Goal: Task Accomplishment & Management: Use online tool/utility

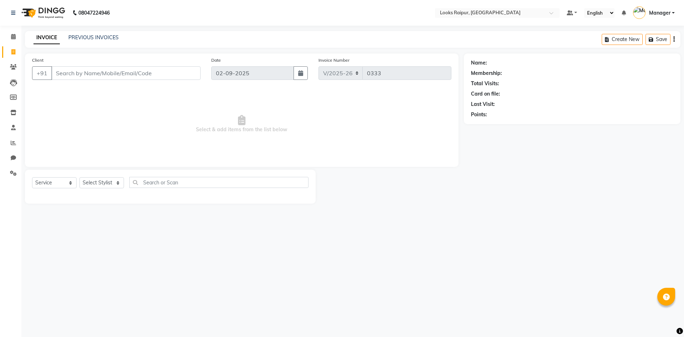
select select "8606"
select select "service"
click at [9, 48] on span at bounding box center [13, 52] width 12 height 8
select select "service"
type input "0333"
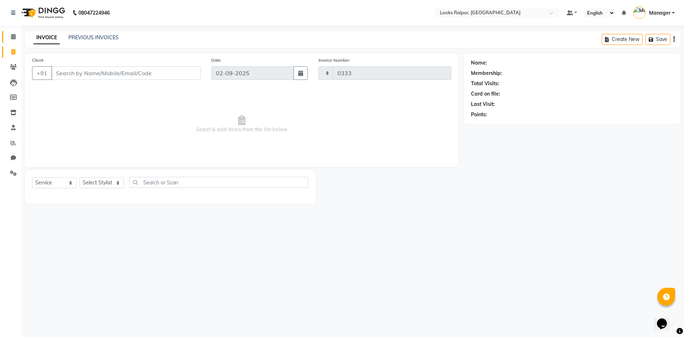
select select "8606"
click at [14, 39] on span at bounding box center [13, 37] width 12 height 8
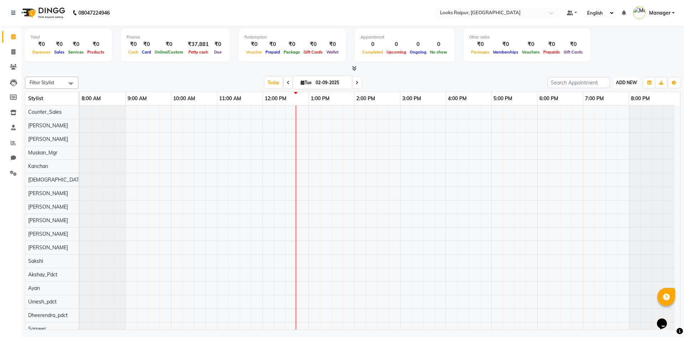
click at [633, 83] on span "ADD NEW" at bounding box center [626, 82] width 21 height 5
click at [607, 113] on link "Add Expense" at bounding box center [610, 114] width 56 height 9
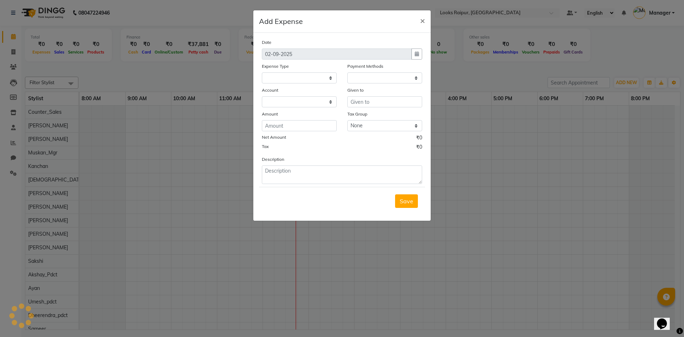
select select
select select "1"
select select "7834"
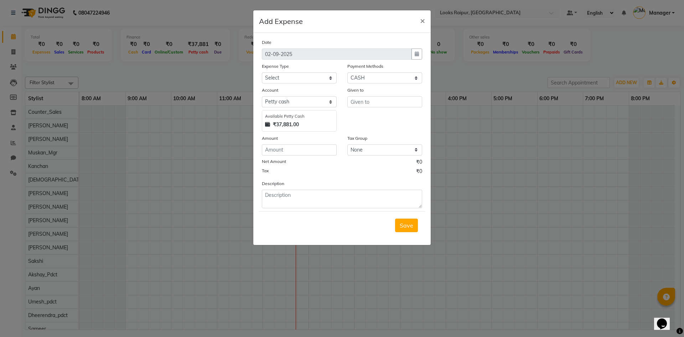
click at [273, 156] on div "Date [DATE] Expense Type Select Bank Deposit Blinkit Cash Handover CLIENT Clien…" at bounding box center [342, 123] width 160 height 170
click at [277, 151] on input "number" at bounding box center [299, 149] width 75 height 11
type input "250"
click at [377, 147] on select "None 12%GST 18%GST GST" at bounding box center [384, 149] width 75 height 11
click at [347, 144] on select "None 12%GST 18%GST GST" at bounding box center [384, 149] width 75 height 11
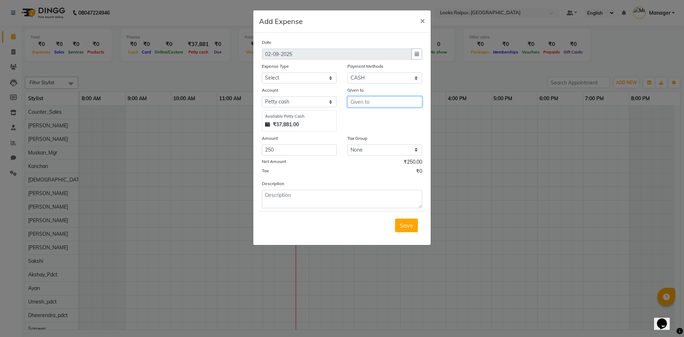
click at [372, 98] on input "text" at bounding box center [384, 101] width 75 height 11
click at [368, 117] on ngb-highlight "Co unter_Sales" at bounding box center [375, 116] width 38 height 7
type input "Counter_Sales"
click at [293, 74] on select "Select Bank Deposit Blinkit Cash Handover CLIENT Client ordered food Client Ref…" at bounding box center [299, 77] width 75 height 11
select select "23704"
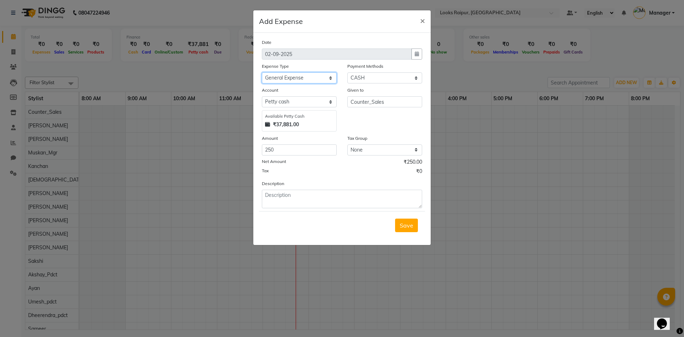
click at [262, 72] on select "Select Bank Deposit Blinkit Cash Handover CLIENT Client ordered food Client Ref…" at bounding box center [299, 77] width 75 height 11
click at [288, 199] on textarea at bounding box center [342, 199] width 160 height 19
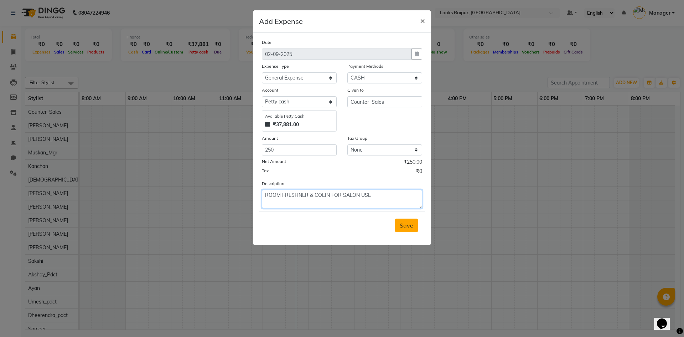
type textarea "ROOM FRESHNER & COLIN FOR SALON USE"
click at [404, 220] on button "Save" at bounding box center [406, 225] width 23 height 14
